Goal: Subscribe to service/newsletter

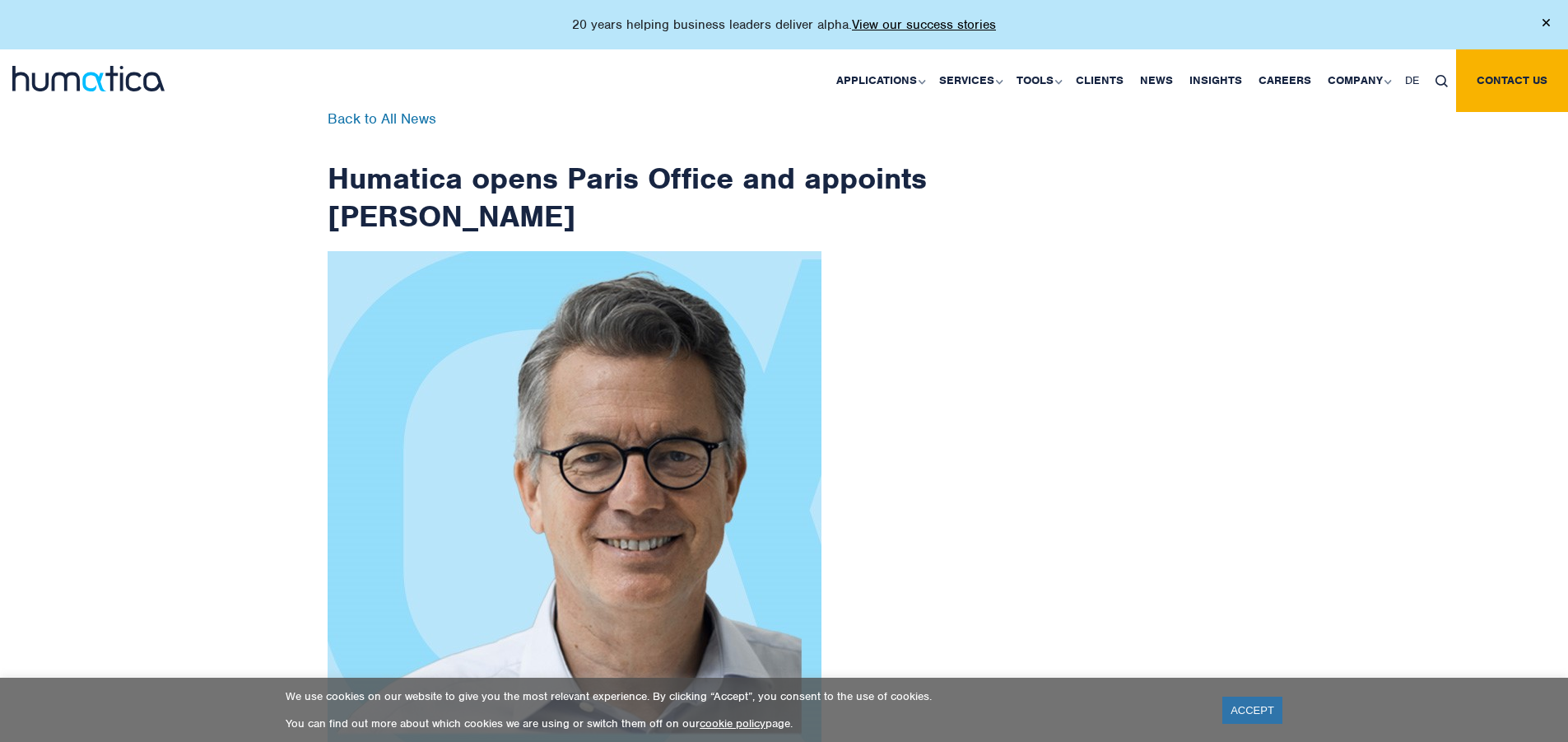
scroll to position [2626, 0]
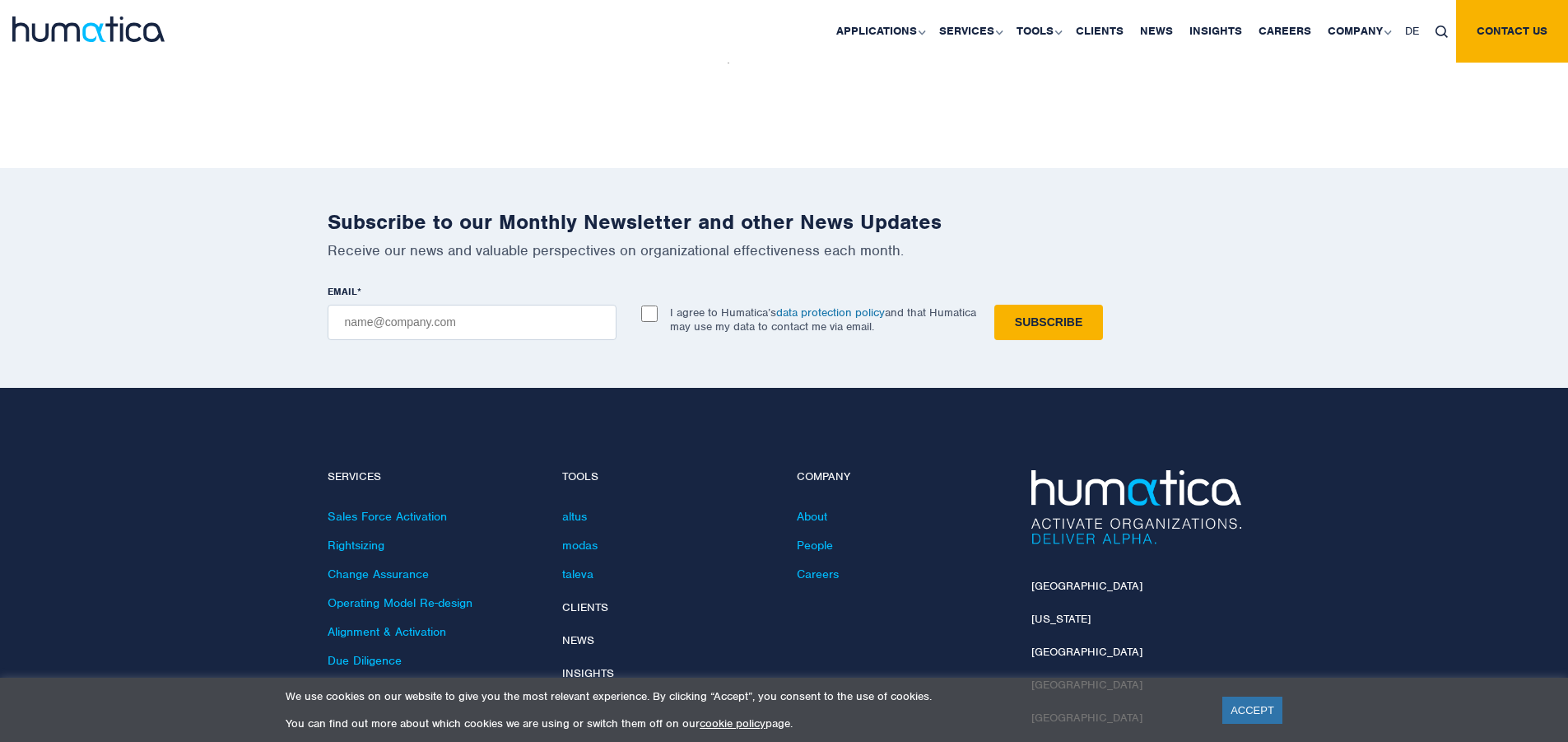
checkbox input "true"
type input "[EMAIL_ADDRESS][DOMAIN_NAME]"
click at [994, 304] on input "Subscribe" at bounding box center [1048, 322] width 108 height 36
